Goal: Information Seeking & Learning: Learn about a topic

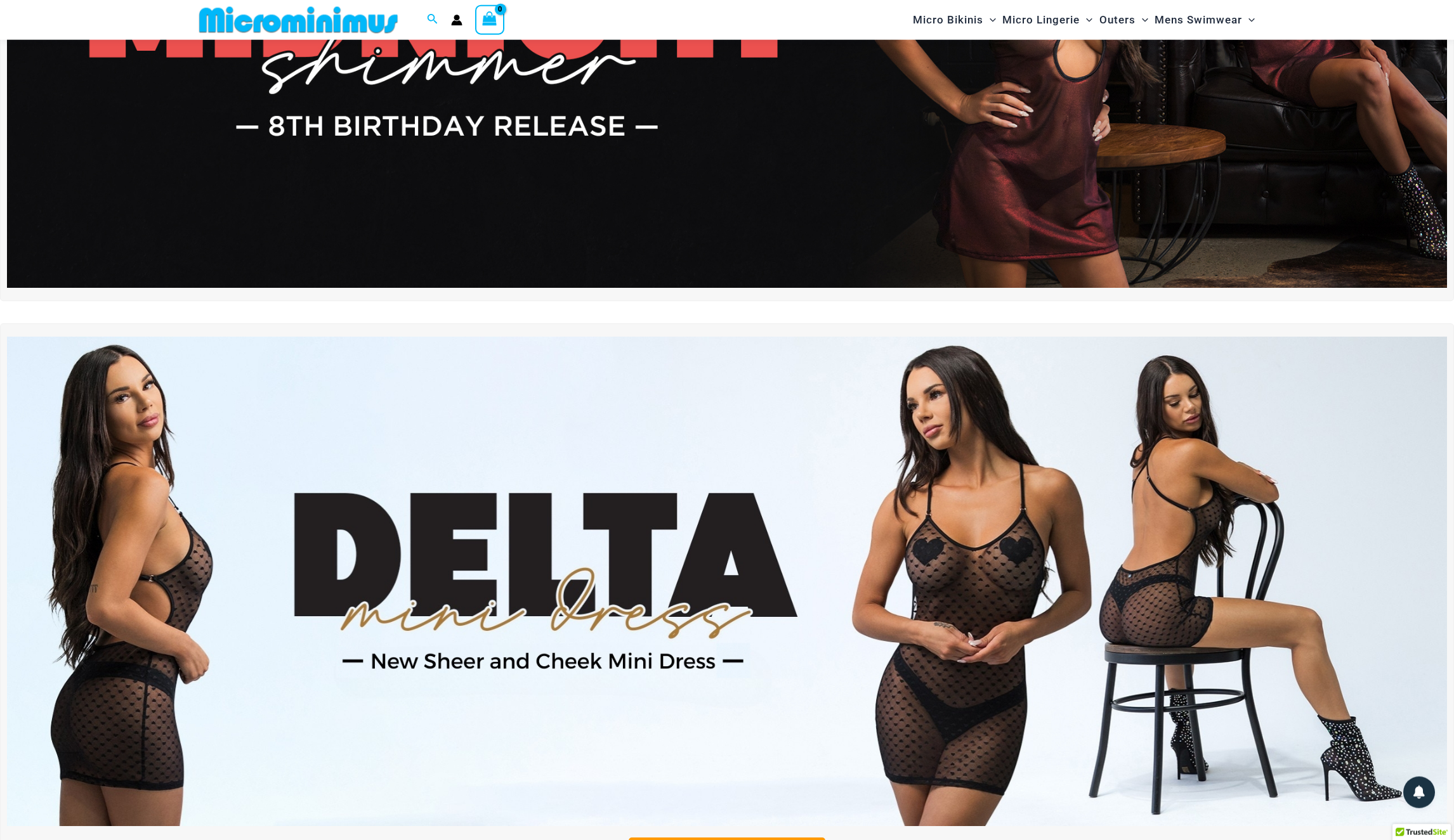
scroll to position [313, 0]
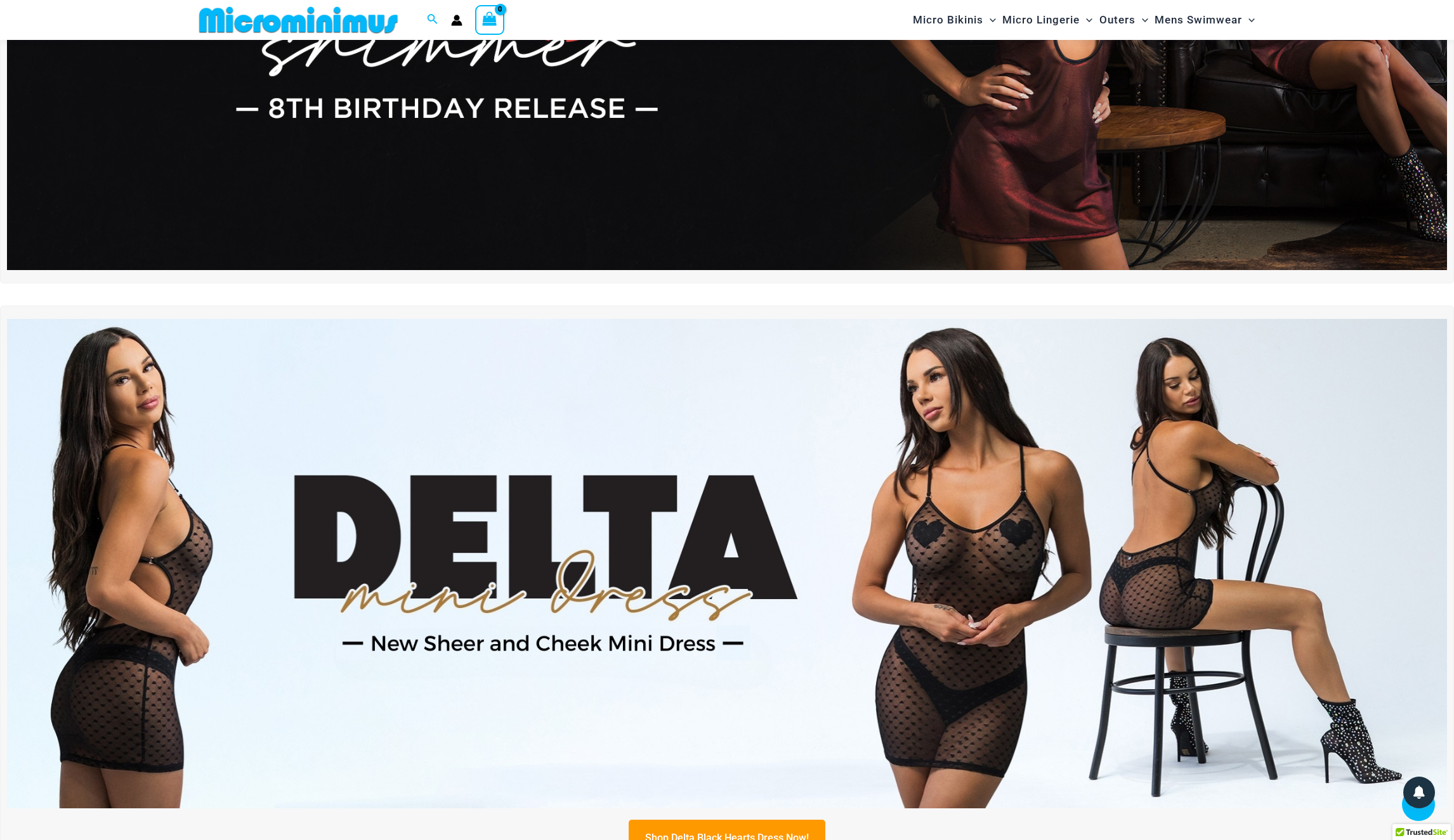
click at [21, 284] on div "Shop Delta Black Hearts Dress Now!" at bounding box center [727, 318] width 1454 height 1101
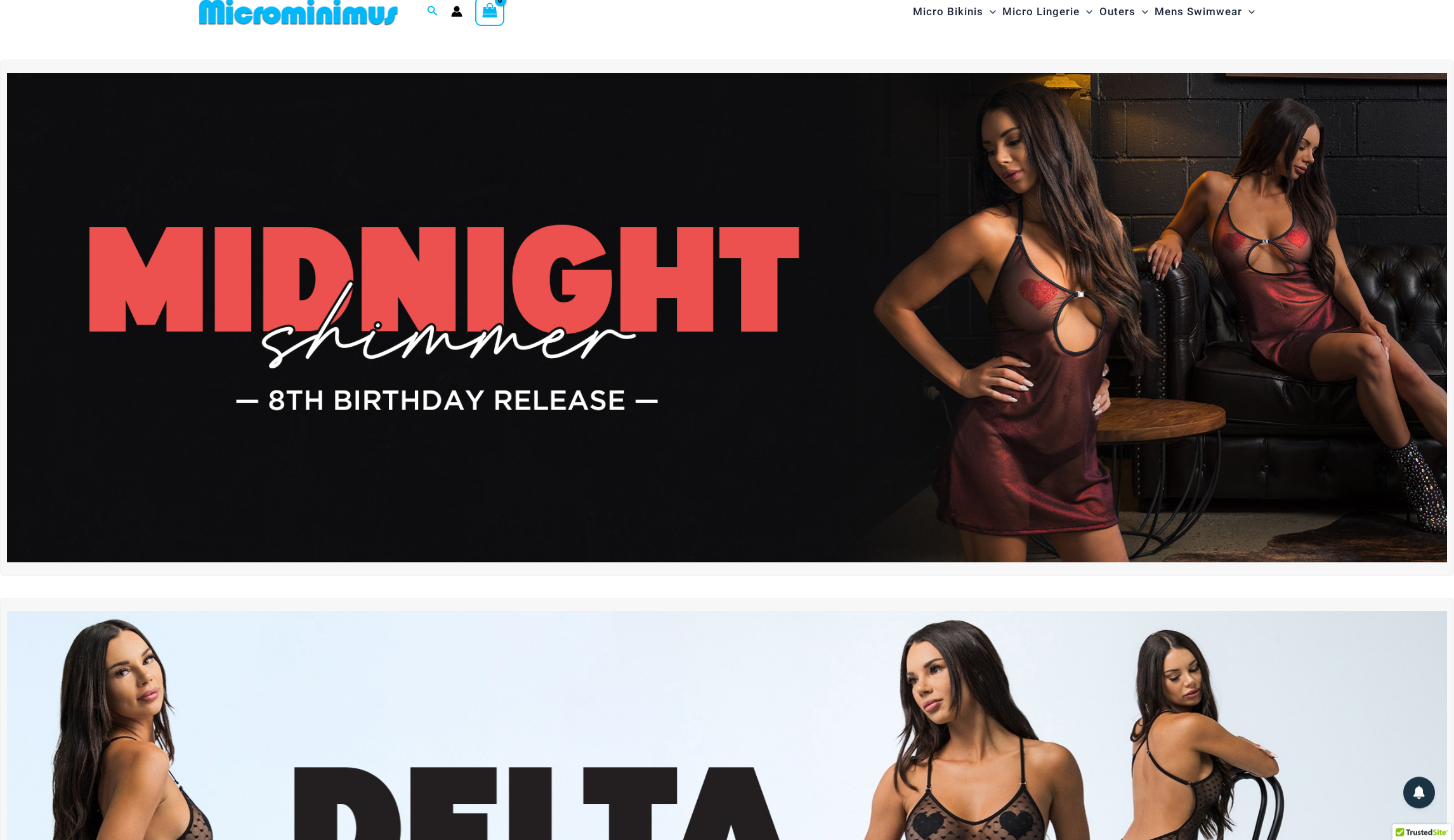
scroll to position [0, 0]
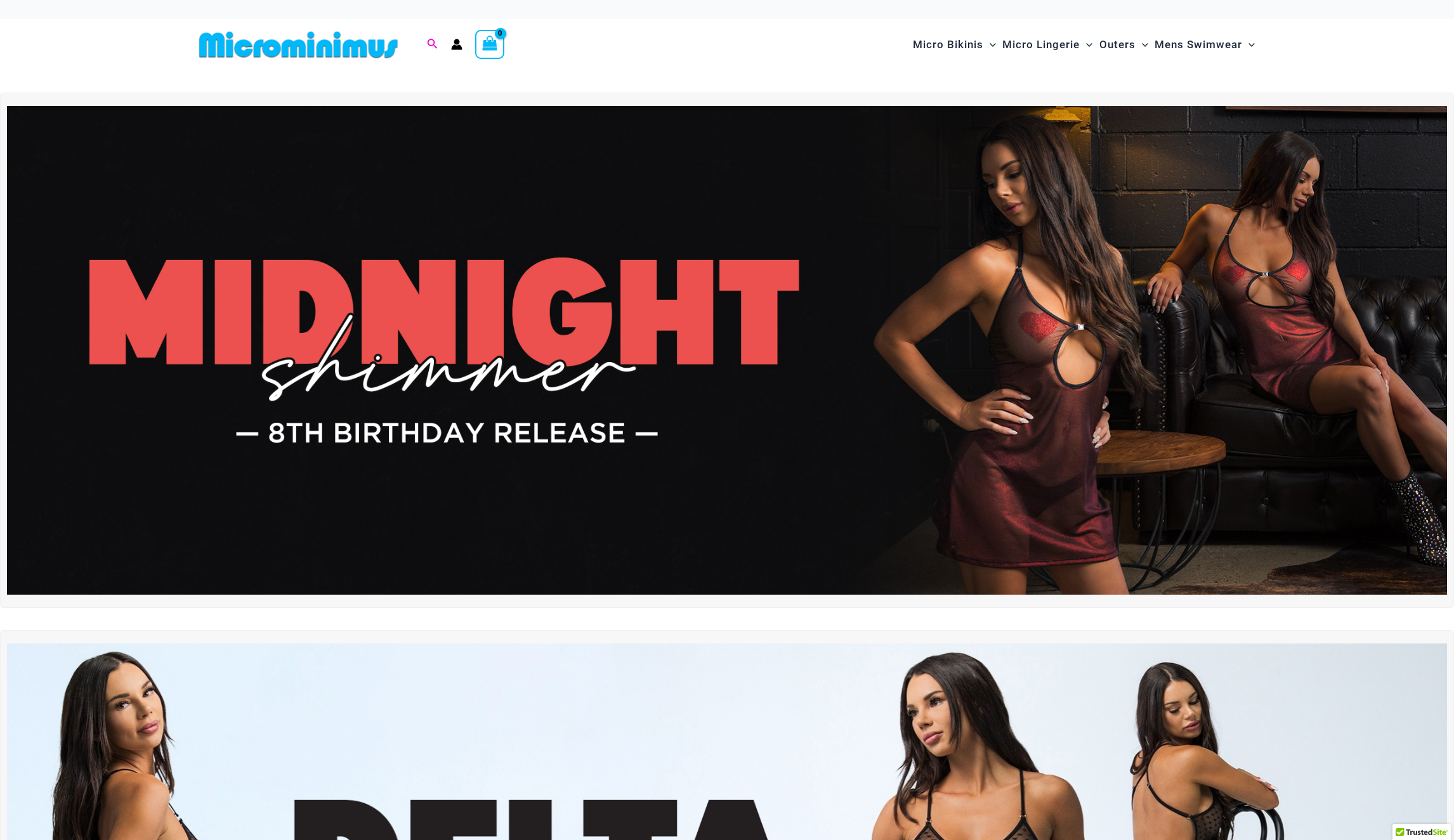
click at [427, 40] on icon "Search icon link" at bounding box center [431, 44] width 10 height 11
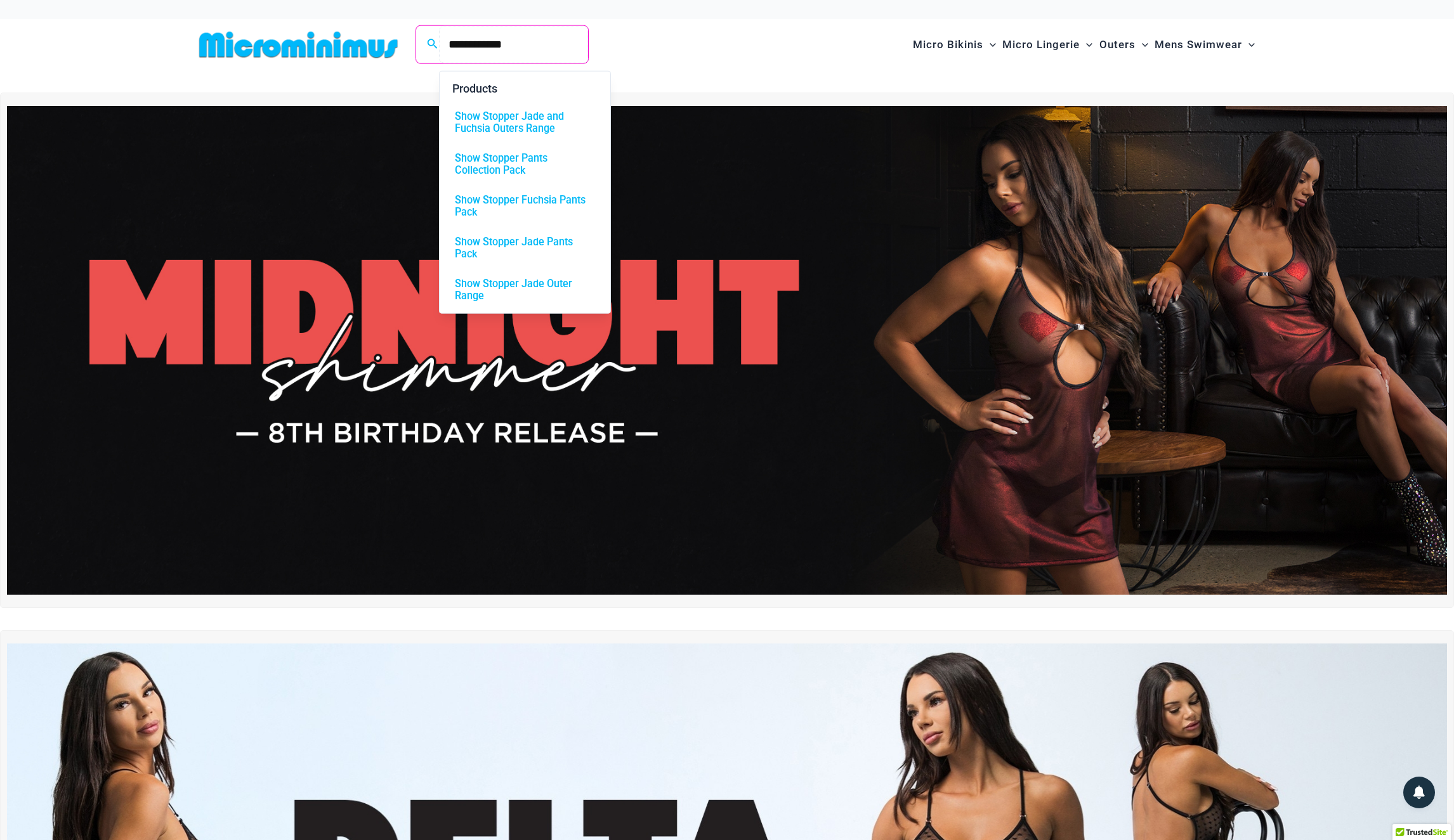
type input "**********"
click button "Search" at bounding box center [0, 0] width 0 height 0
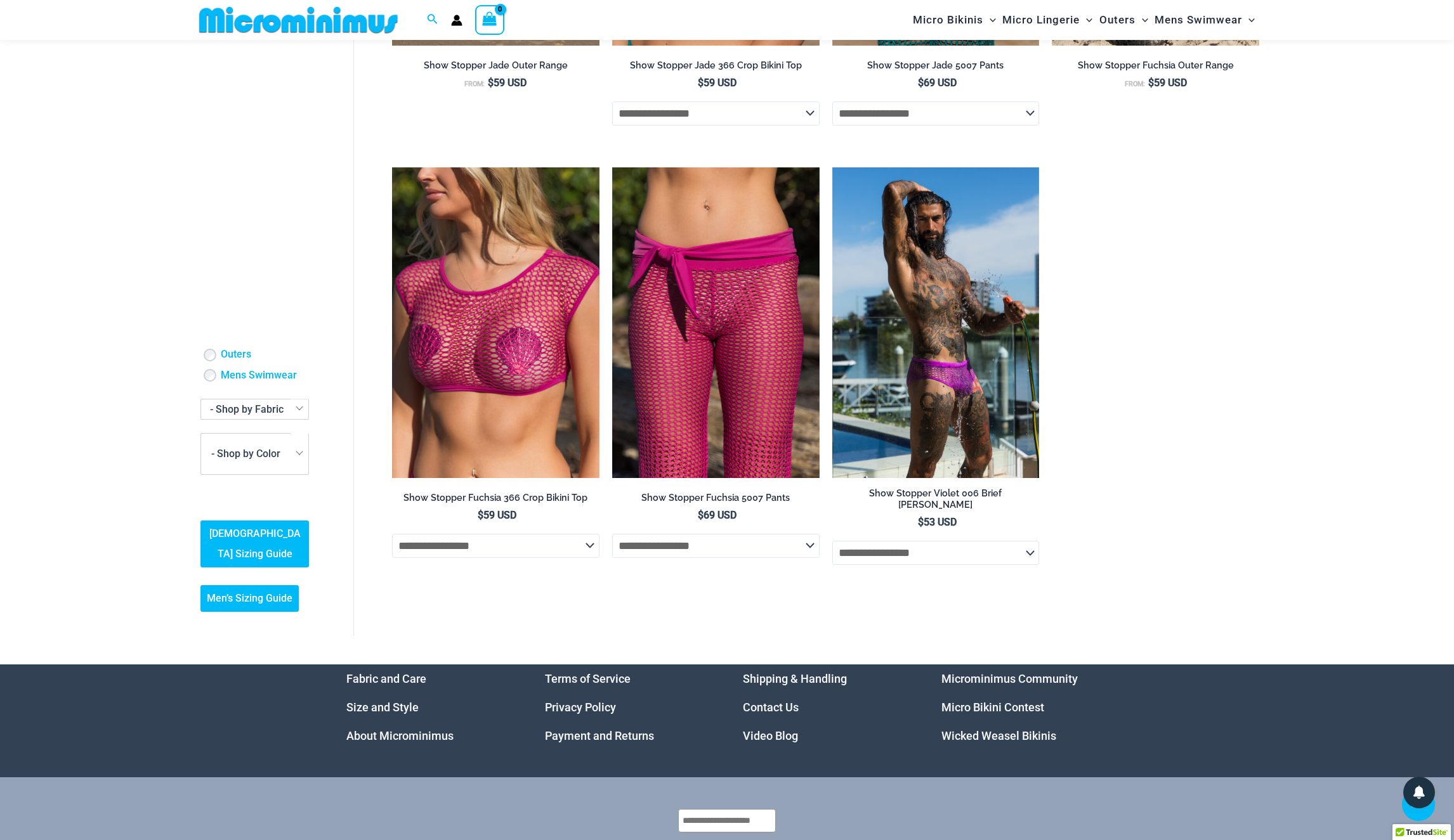
scroll to position [28, 0]
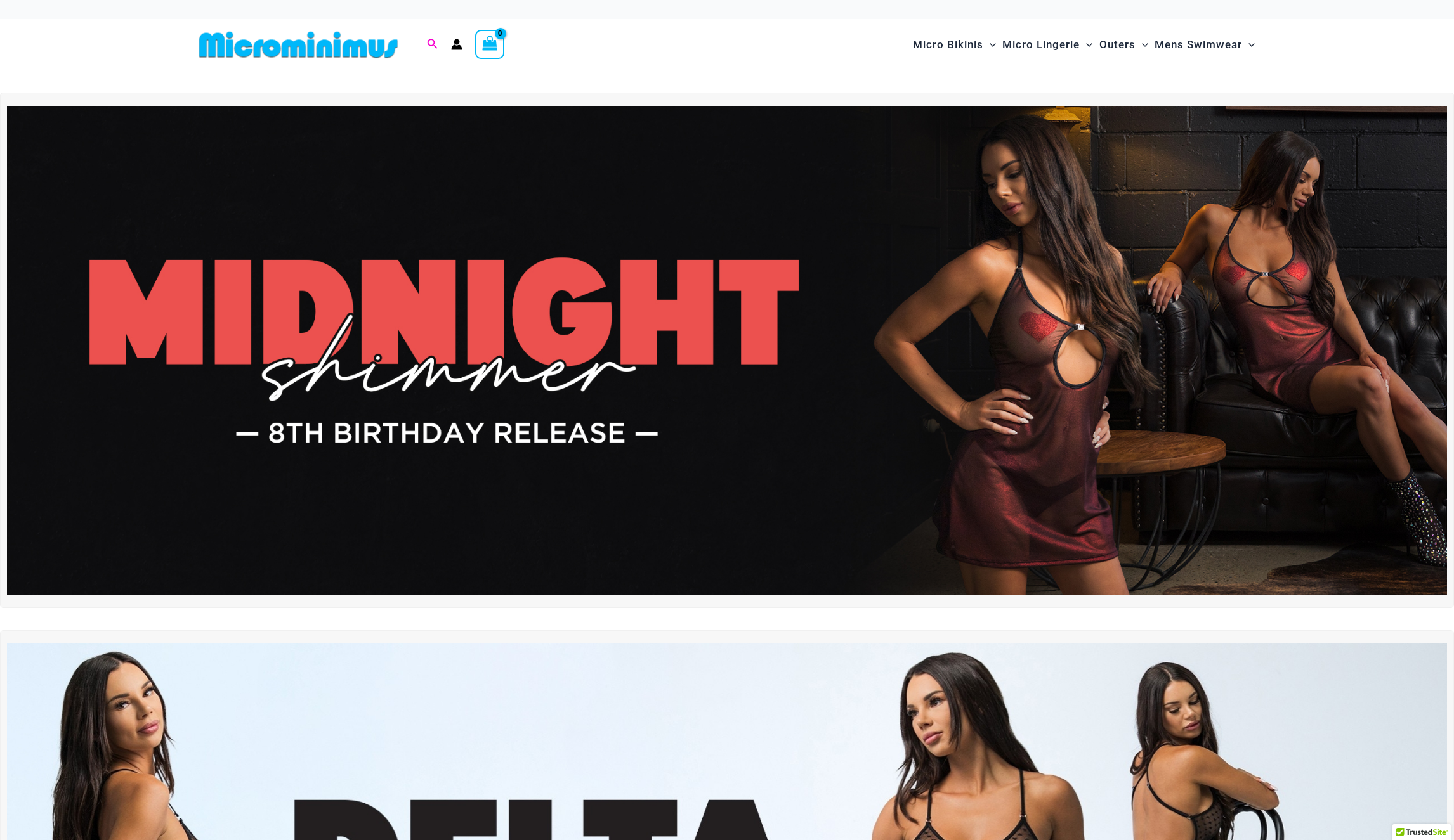
click at [432, 42] on icon "Search icon link" at bounding box center [431, 44] width 10 height 11
type input "**********"
click button "Search" at bounding box center [0, 0] width 0 height 0
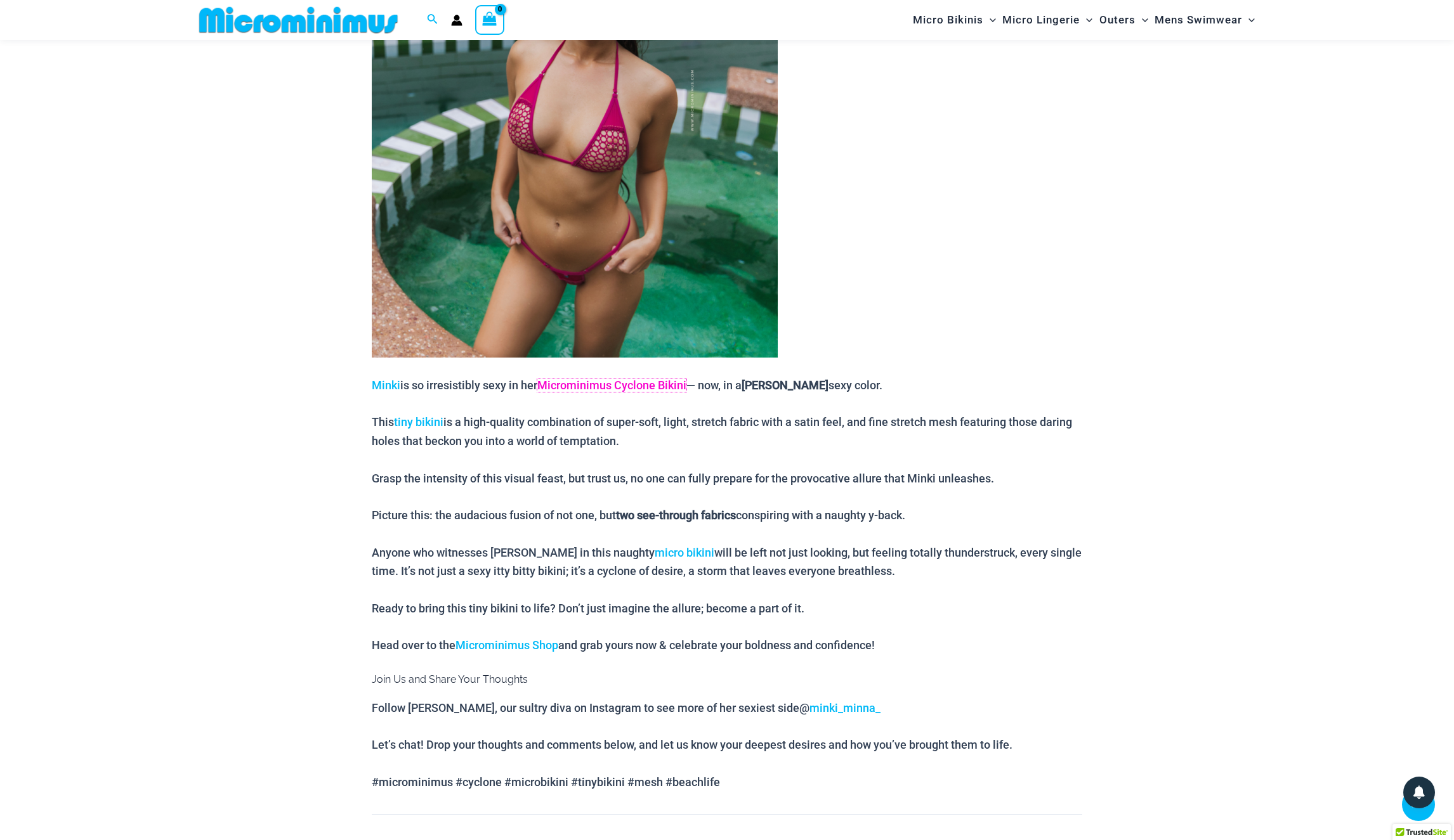
scroll to position [1238, 0]
